Goal: Find specific page/section: Find specific page/section

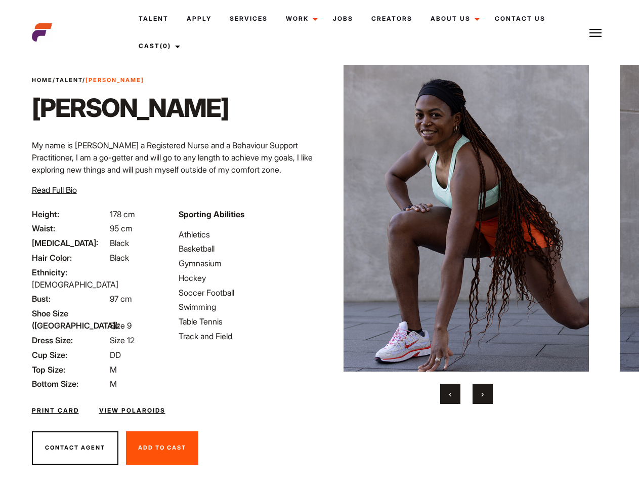
click at [159, 46] on link "Cast (0)" at bounding box center [158, 45] width 57 height 27
click at [596, 32] on img at bounding box center [596, 33] width 12 height 12
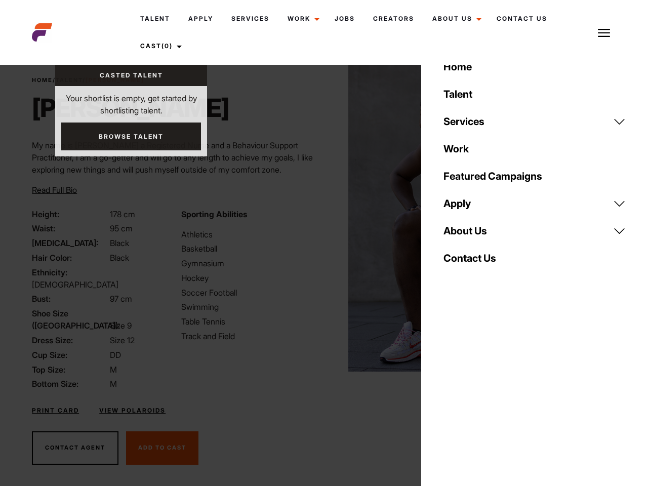
click at [466, 234] on img at bounding box center [470, 218] width 245 height 307
click at [319, 218] on div "Sporting Abilities Athletics Basketball Gymnasium Hockey Soccer Football Swimmi…" at bounding box center [249, 299] width 149 height 182
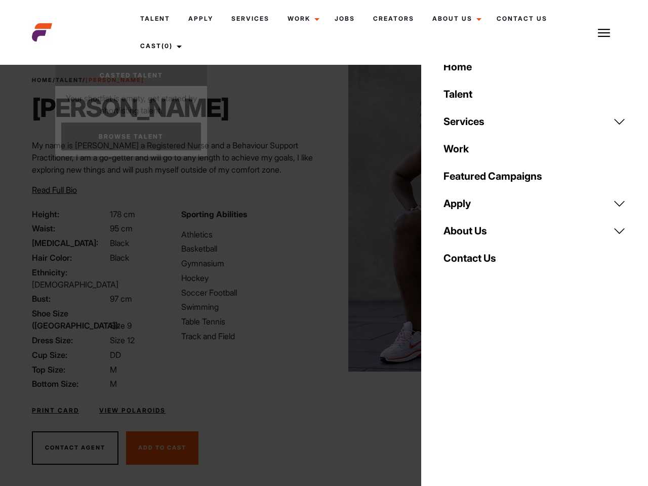
click at [450, 394] on div "Home Talent Services Talent Casting Photography Videography Creative Hair and M…" at bounding box center [534, 243] width 227 height 486
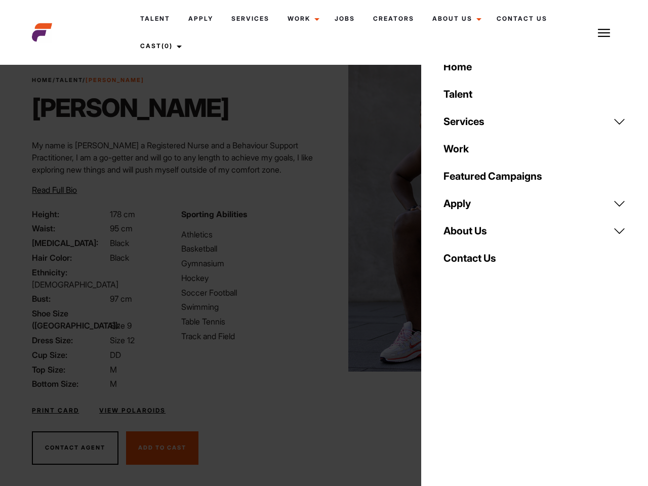
click at [483, 394] on div "Home Talent Services Talent Casting Photography Videography Creative Hair and M…" at bounding box center [534, 243] width 227 height 486
